Goal: Navigation & Orientation: Go to known website

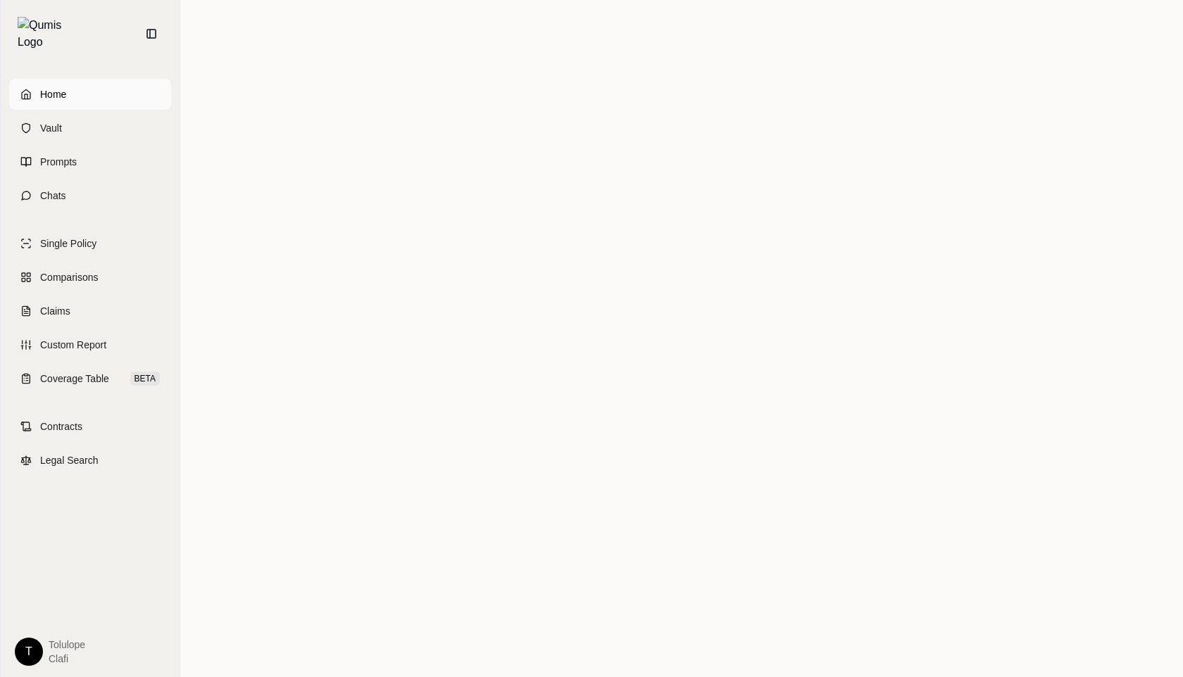
click at [53, 87] on span "Home" at bounding box center [53, 94] width 26 height 14
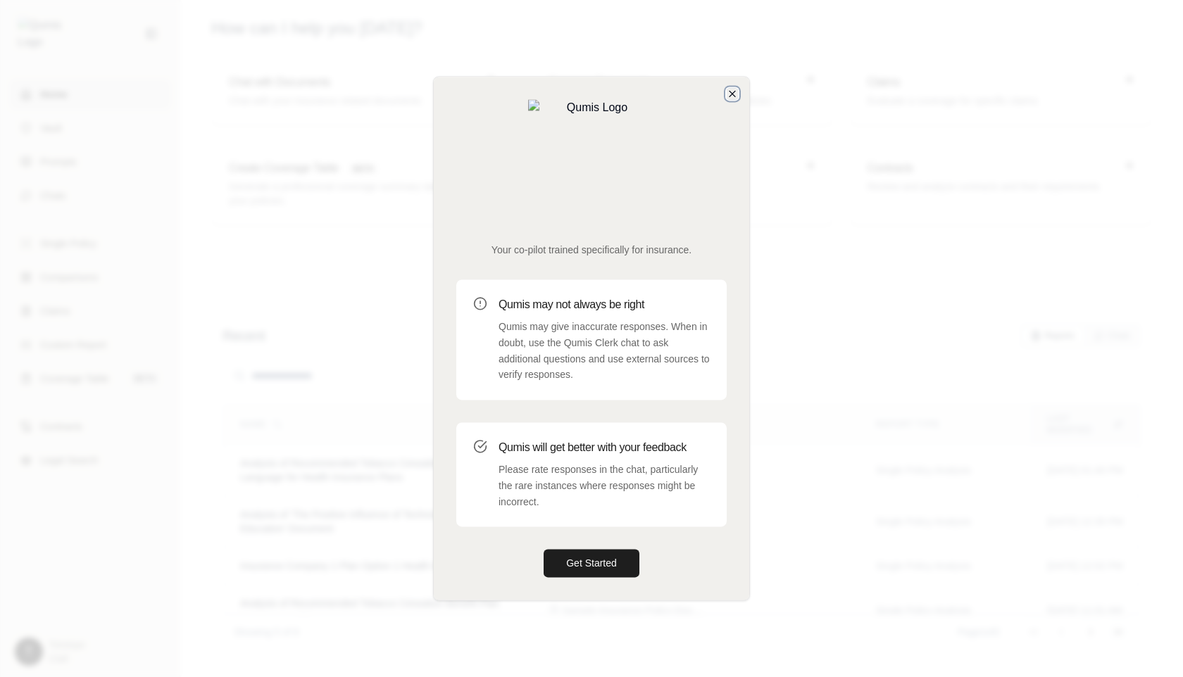
click at [729, 99] on icon "button" at bounding box center [731, 93] width 11 height 11
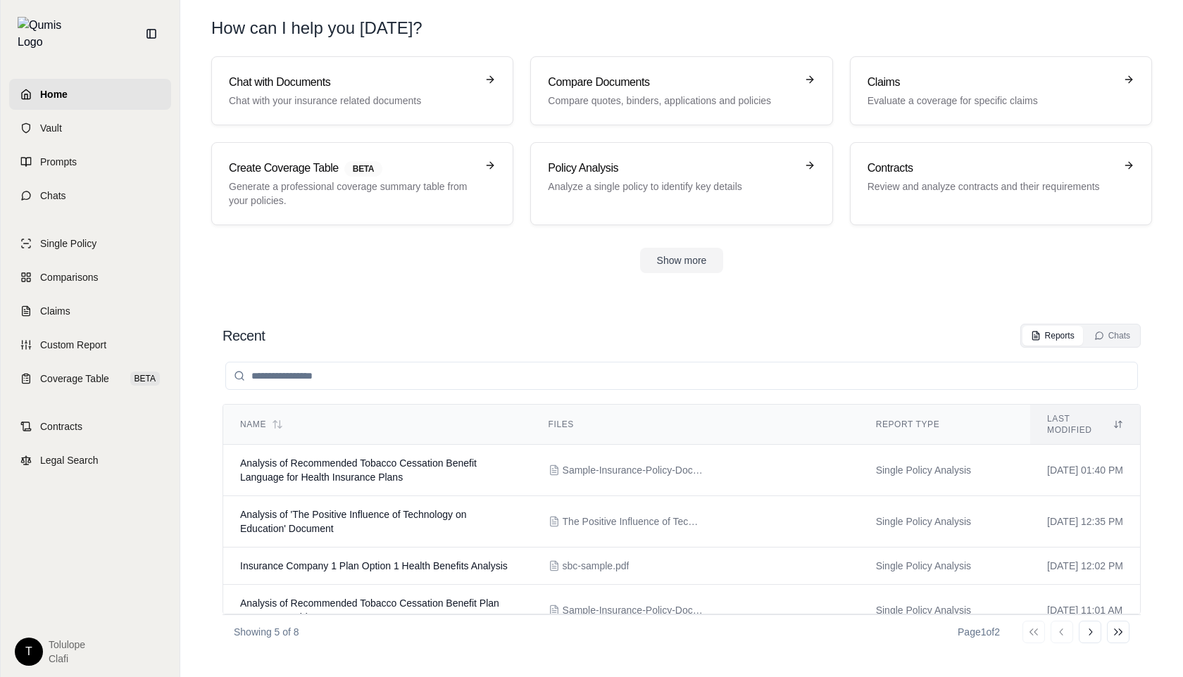
click at [17, 83] on link "Home" at bounding box center [90, 94] width 162 height 31
